Goal: Navigation & Orientation: Understand site structure

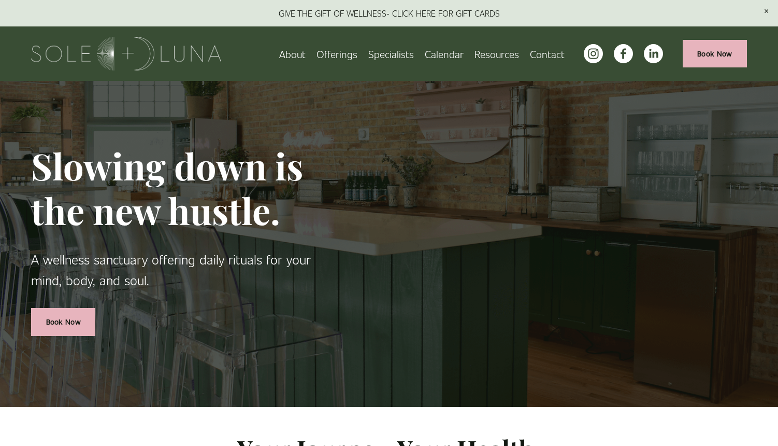
click at [0, 0] on span "Wellness Experiences" at bounding box center [0, 0] width 0 height 0
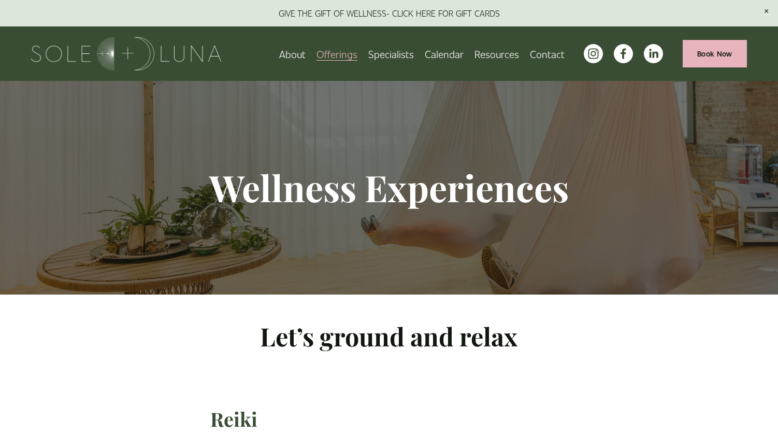
click at [0, 0] on span "Rituals" at bounding box center [0, 0] width 0 height 0
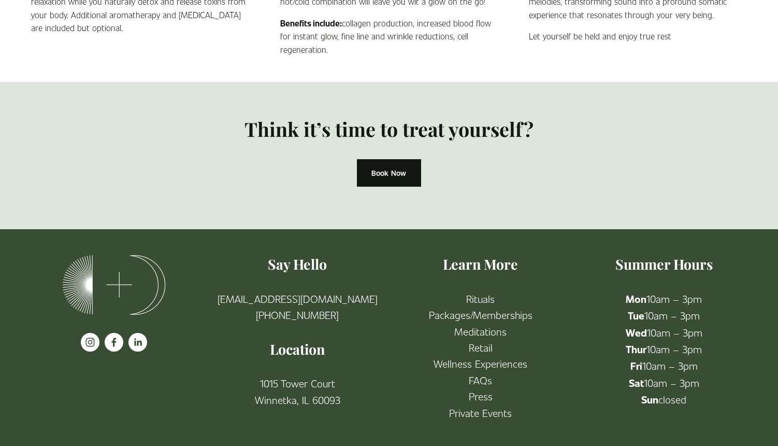
scroll to position [976, 0]
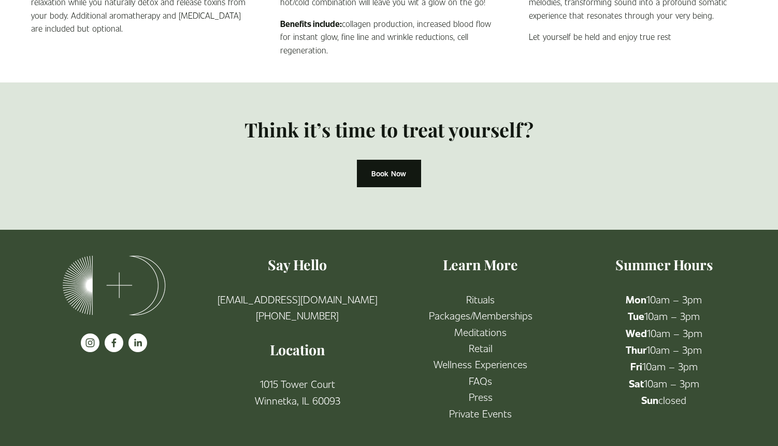
click at [452, 307] on link "Packages/Memberships" at bounding box center [481, 315] width 104 height 16
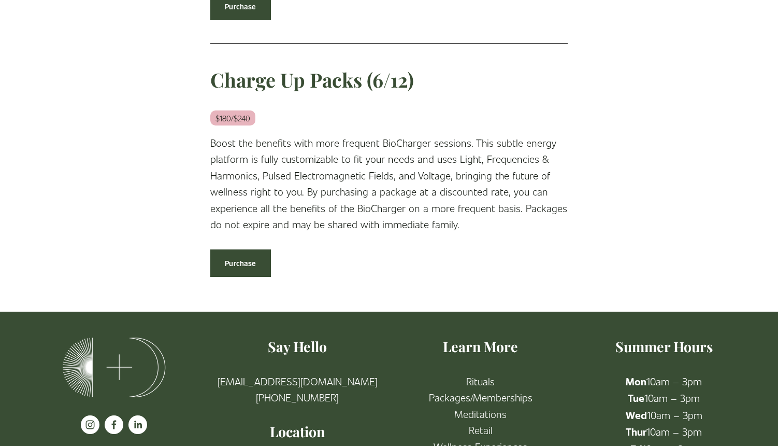
scroll to position [1611, 0]
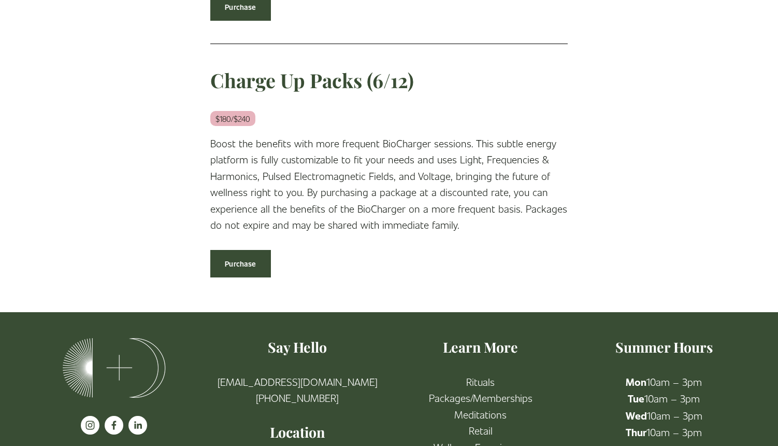
click at [483, 438] on link "Wellness Experiences" at bounding box center [481, 446] width 94 height 16
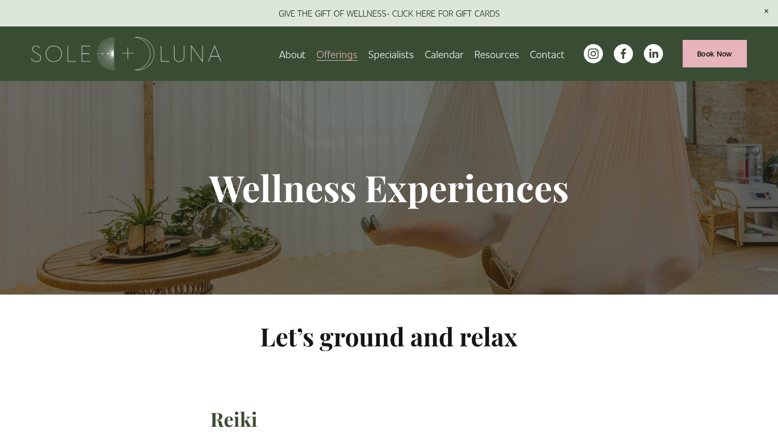
click at [433, 53] on link "Calendar" at bounding box center [444, 54] width 39 height 18
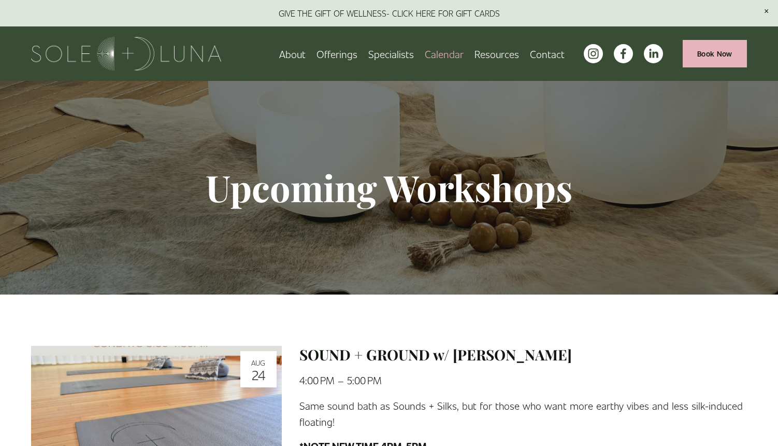
click at [423, 12] on link at bounding box center [389, 13] width 778 height 26
click at [181, 62] on img at bounding box center [126, 54] width 190 height 34
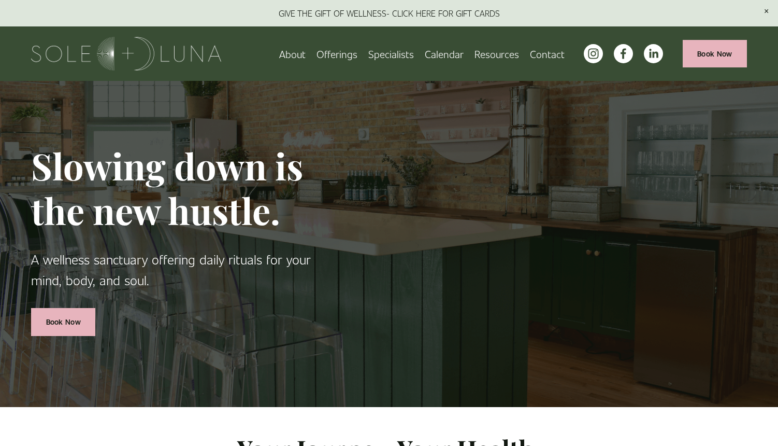
click at [467, 16] on link at bounding box center [389, 13] width 778 height 26
